Goal: Task Accomplishment & Management: Use online tool/utility

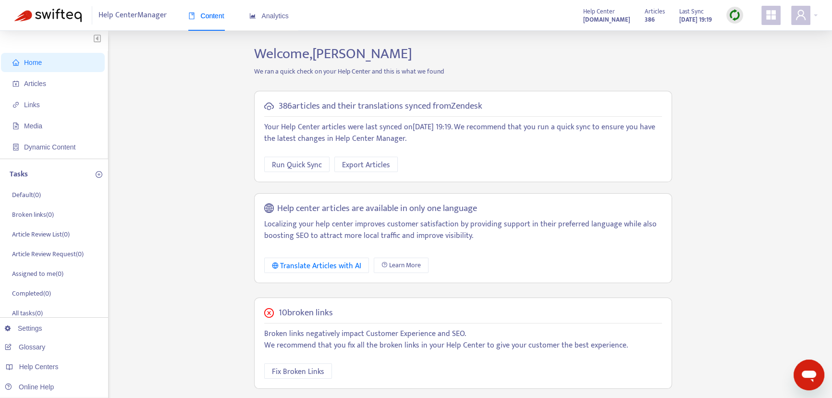
click at [736, 14] on img at bounding box center [735, 15] width 12 height 12
click at [749, 49] on link "Full Sync" at bounding box center [751, 50] width 35 height 11
click at [735, 18] on img at bounding box center [735, 15] width 12 height 12
click at [747, 50] on link "Full Sync" at bounding box center [751, 50] width 35 height 11
click at [29, 329] on link "Settings" at bounding box center [23, 328] width 37 height 8
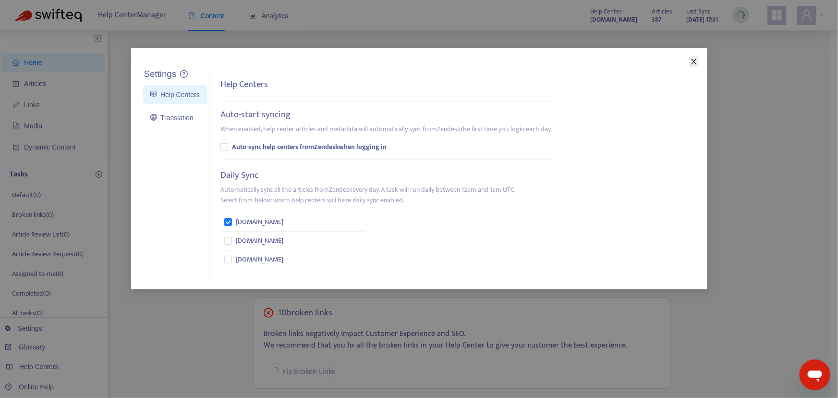
click at [695, 62] on icon "close" at bounding box center [694, 62] width 8 height 8
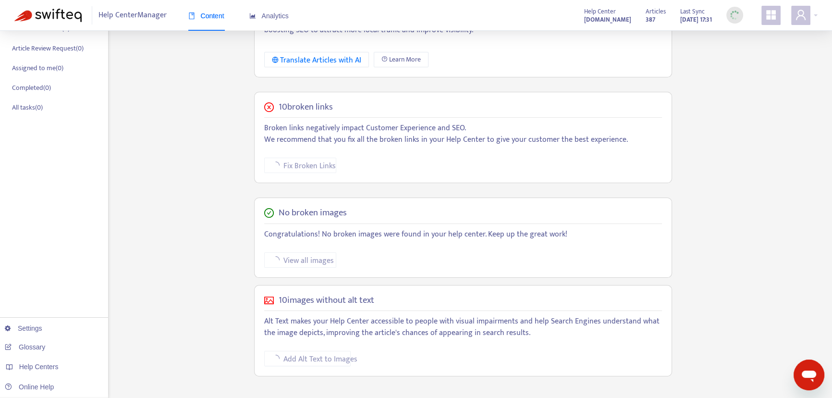
scroll to position [209, 0]
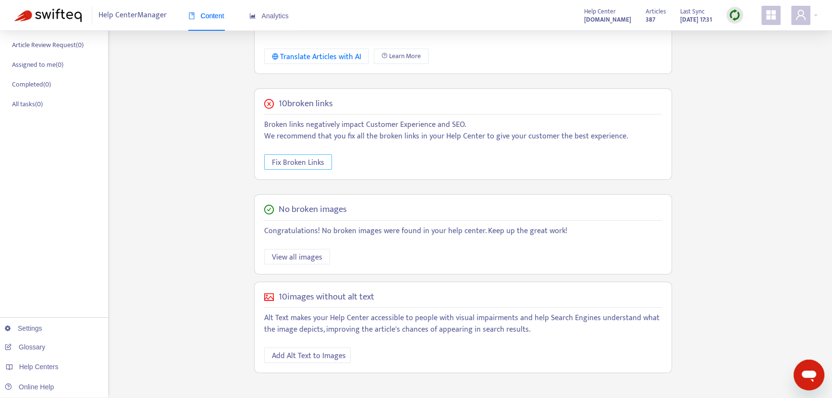
click at [301, 163] on span "Fix Broken Links" at bounding box center [298, 163] width 52 height 12
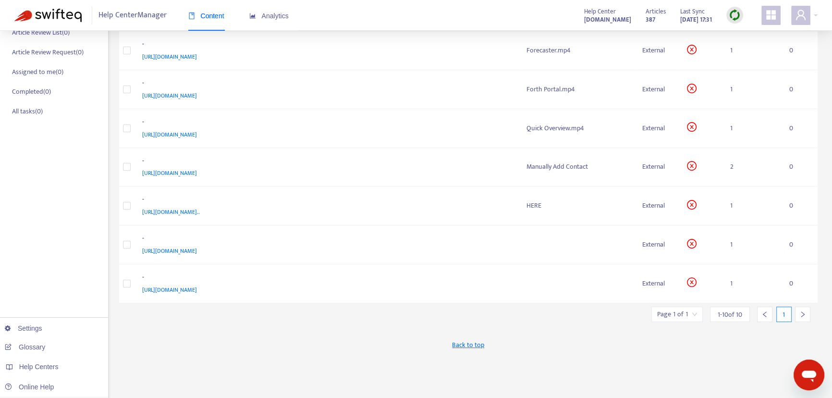
scroll to position [209, 0]
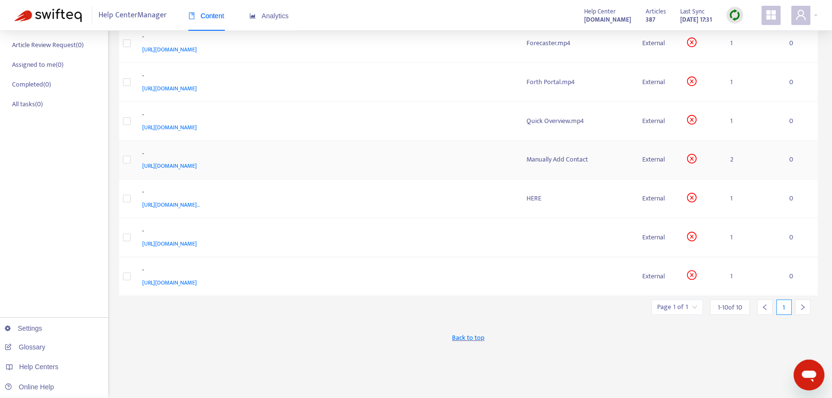
click at [197, 164] on span "https://drive.google.com/file/d/1dIsuxrkMX0CJAV4dUSlQhriv2oDwQEU_/view?usp=shar…" at bounding box center [169, 166] width 55 height 10
click at [197, 281] on span "https://drive.google.com/file/d/1Pmsff3Fgt14K-MDebBhV9R_O83aGDYcE/view?usp=shar…" at bounding box center [169, 283] width 55 height 10
click at [200, 206] on span "https://docs.google.com/spreadsheets/d/e/2PACX-1vTCUQGc_nZidMtiByIhxjGkCK-2QBUQ…" at bounding box center [171, 205] width 58 height 10
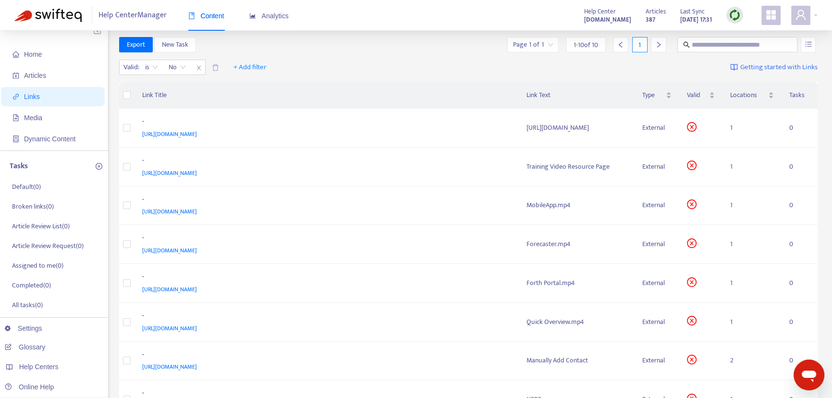
scroll to position [0, 0]
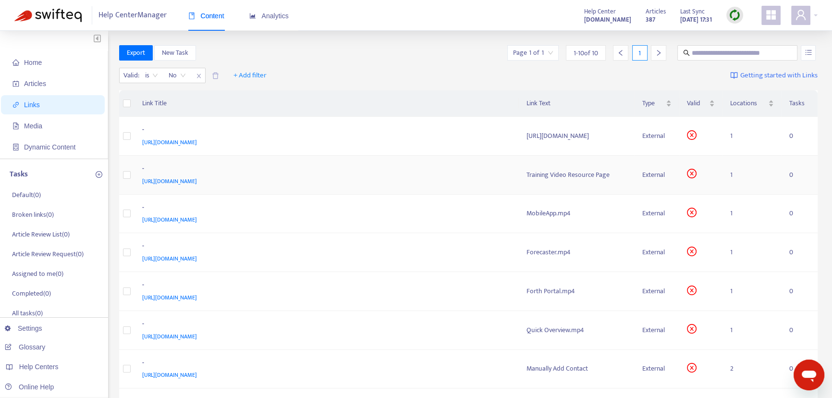
click at [197, 180] on span "https://docs.google.com/spreadsheets/d/1abWsGC3fJmf_UA7zckKmXzvlgtk4NZtvxNaK_Fo…" at bounding box center [169, 181] width 55 height 10
